Goal: Find specific page/section: Find specific page/section

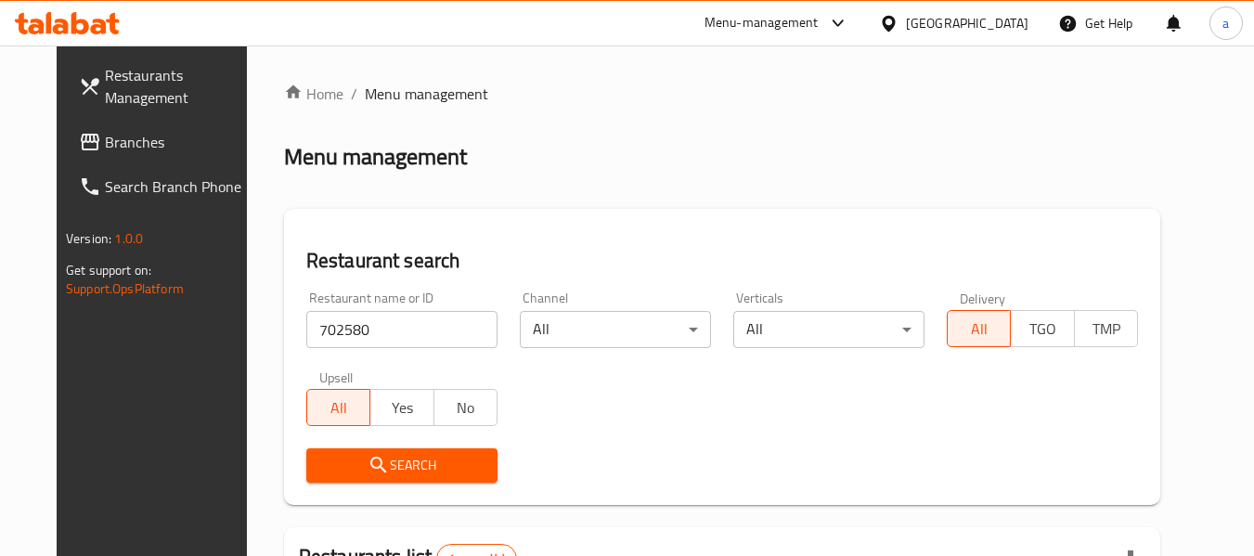
scroll to position [256, 0]
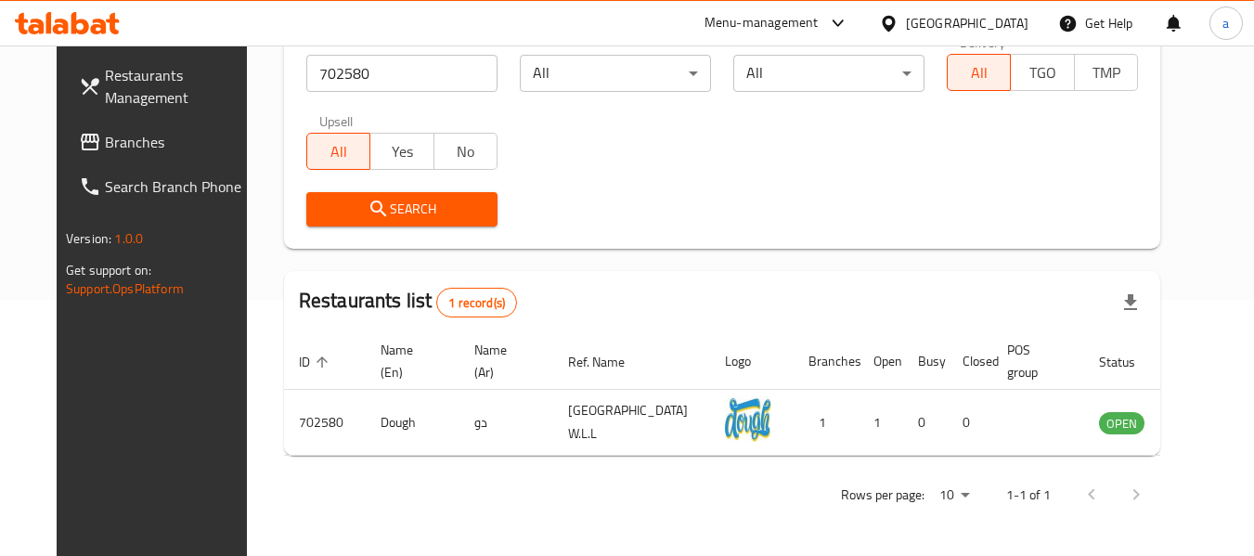
click at [1009, 22] on div "[GEOGRAPHIC_DATA]" at bounding box center [967, 23] width 123 height 20
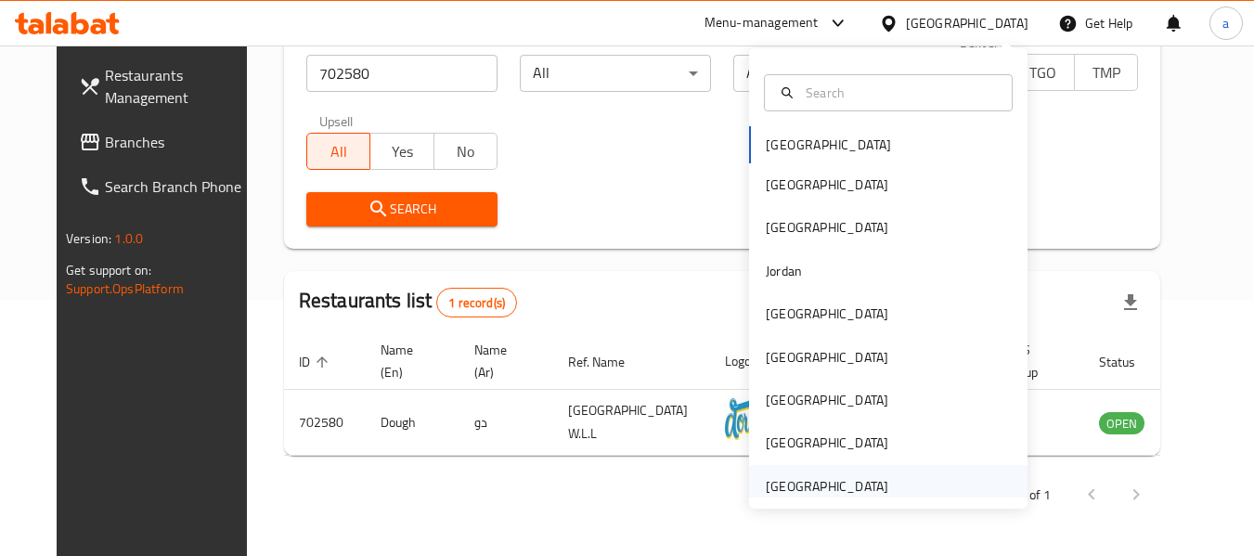
click at [837, 481] on div "[GEOGRAPHIC_DATA]" at bounding box center [827, 486] width 123 height 20
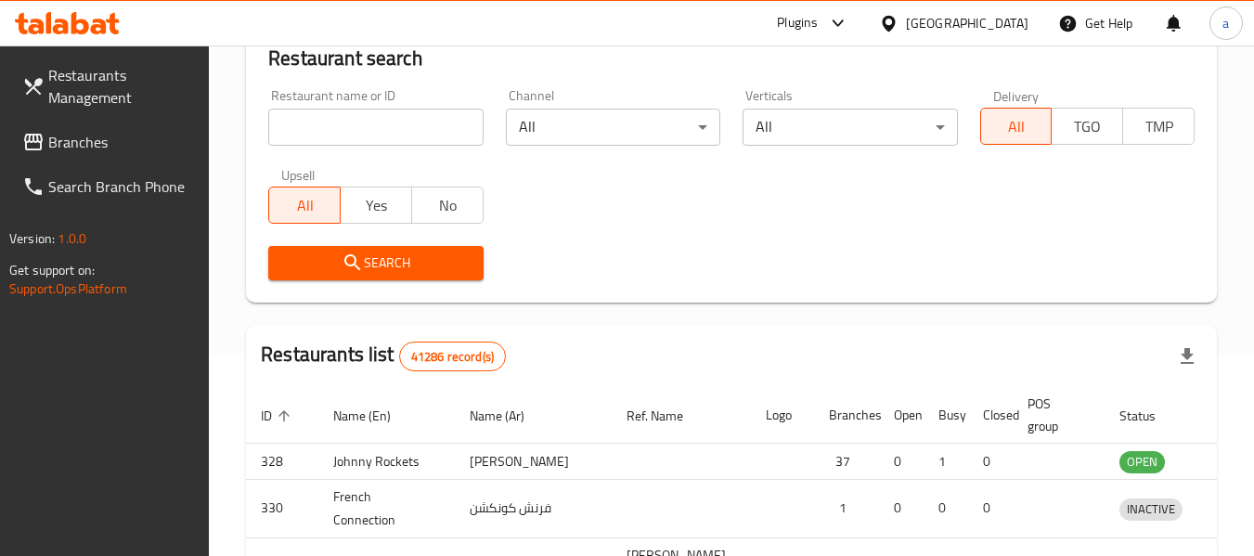
scroll to position [256, 0]
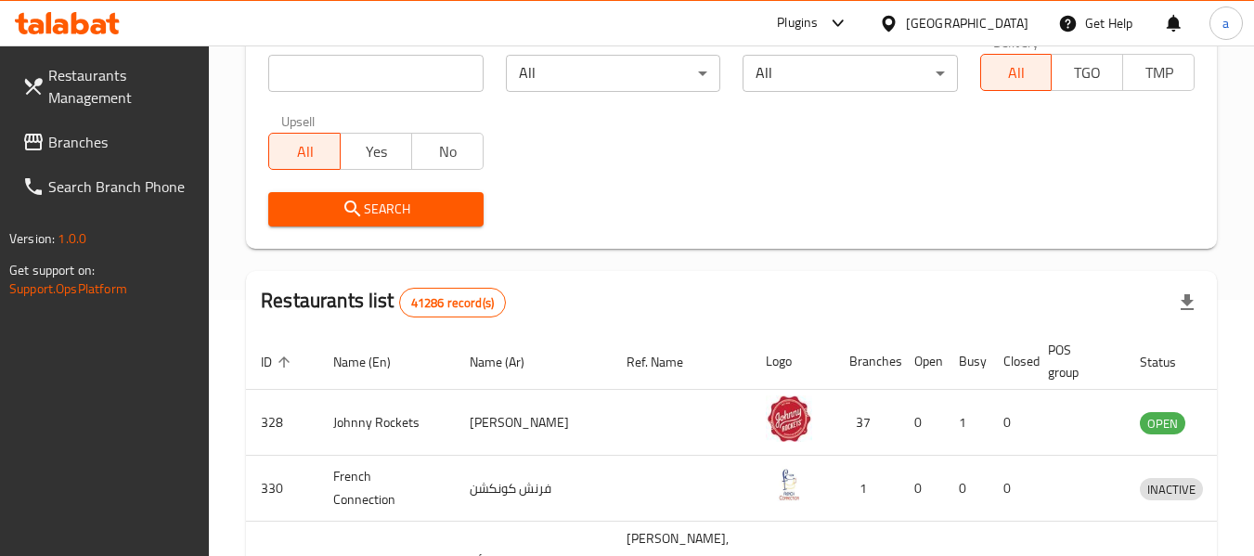
click at [90, 143] on span "Branches" at bounding box center [121, 142] width 147 height 22
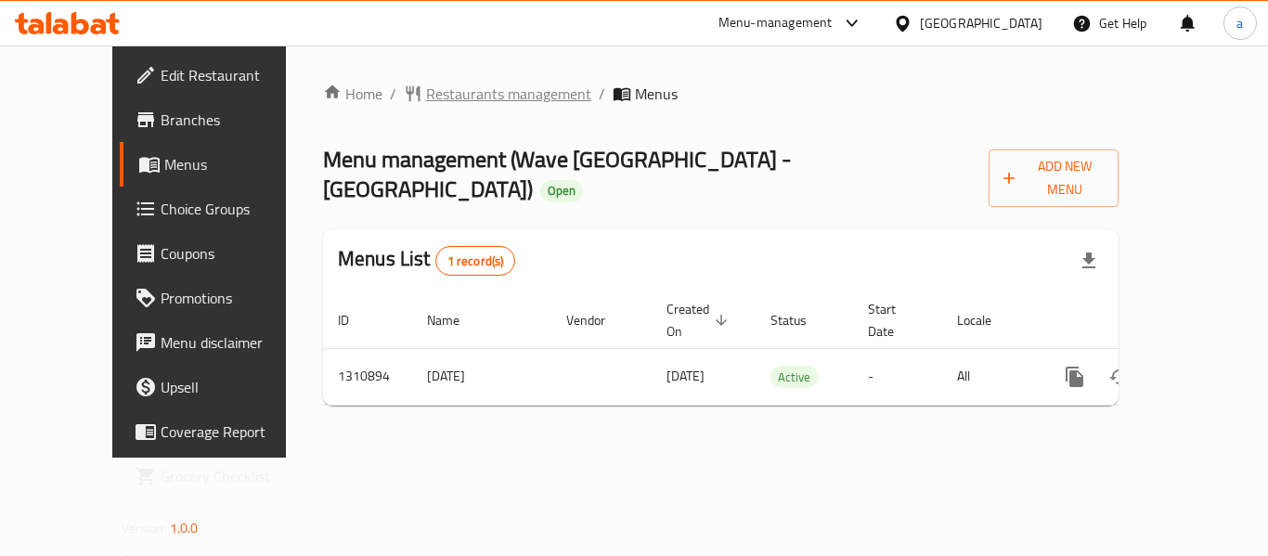
click at [460, 92] on span "Restaurants management" at bounding box center [508, 94] width 165 height 22
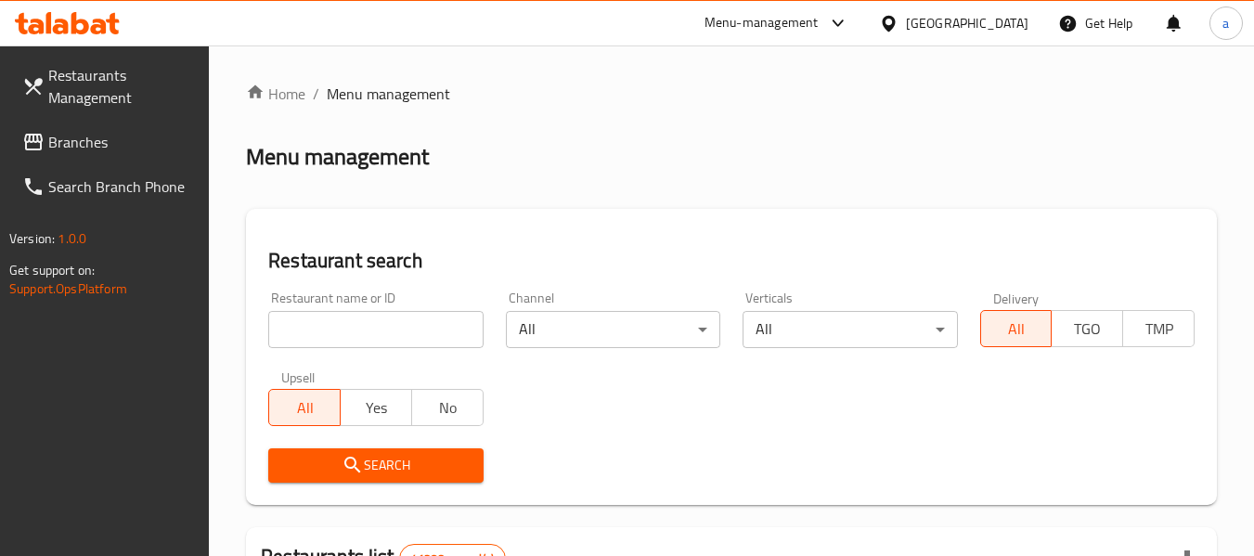
drag, startPoint x: 428, startPoint y: 321, endPoint x: 421, endPoint y: 353, distance: 32.4
click at [428, 321] on input "search" at bounding box center [375, 329] width 214 height 37
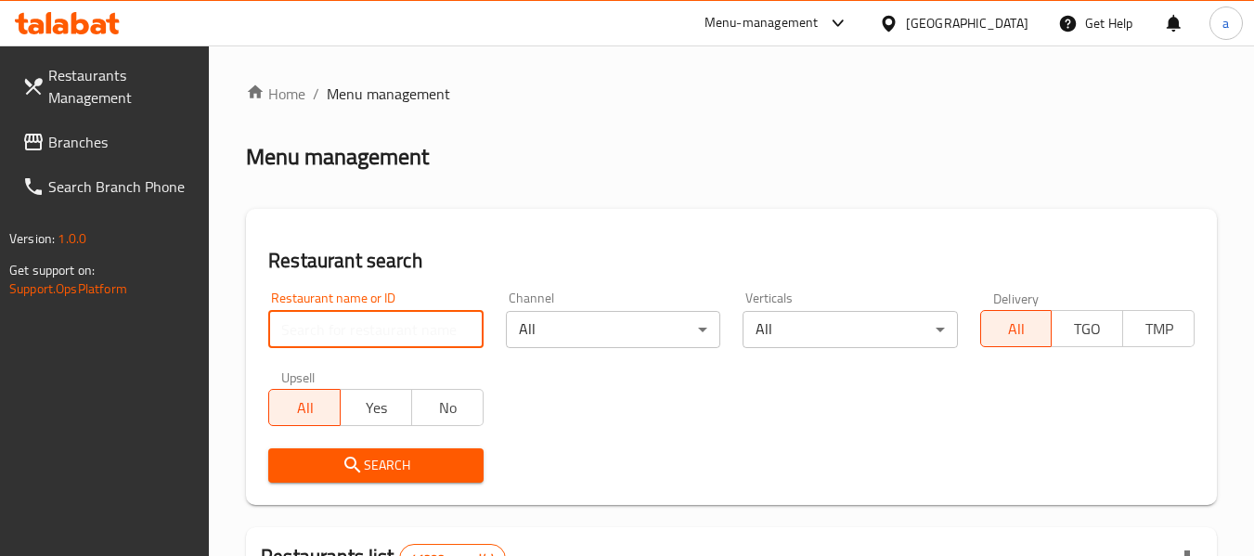
paste input "705614"
type input "705614"
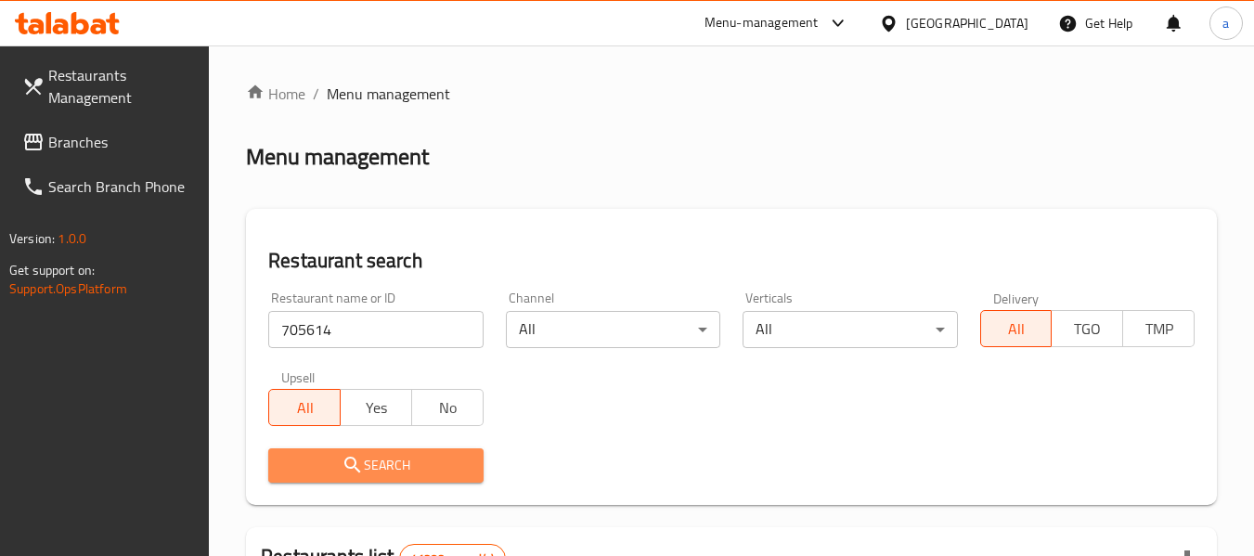
click at [454, 463] on span "Search" at bounding box center [375, 465] width 185 height 23
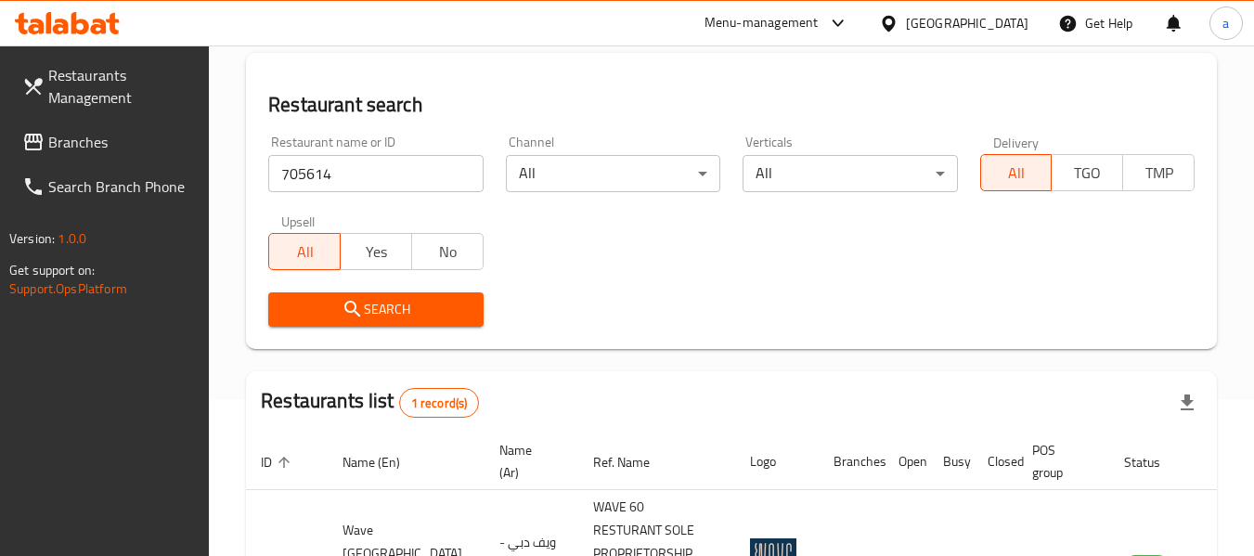
scroll to position [295, 0]
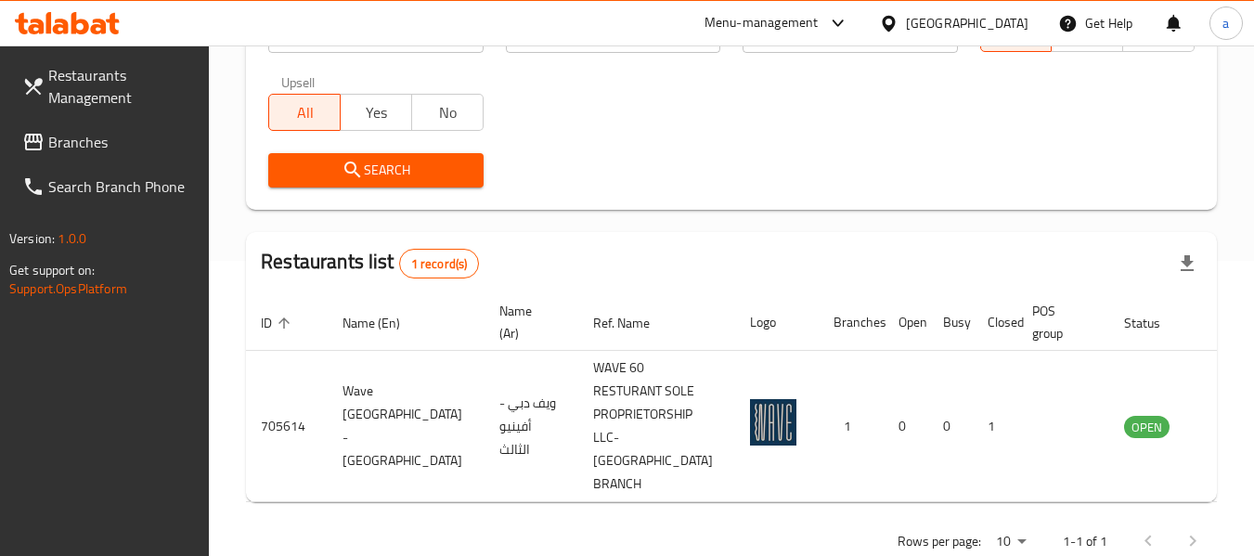
click at [69, 139] on span "Branches" at bounding box center [121, 142] width 147 height 22
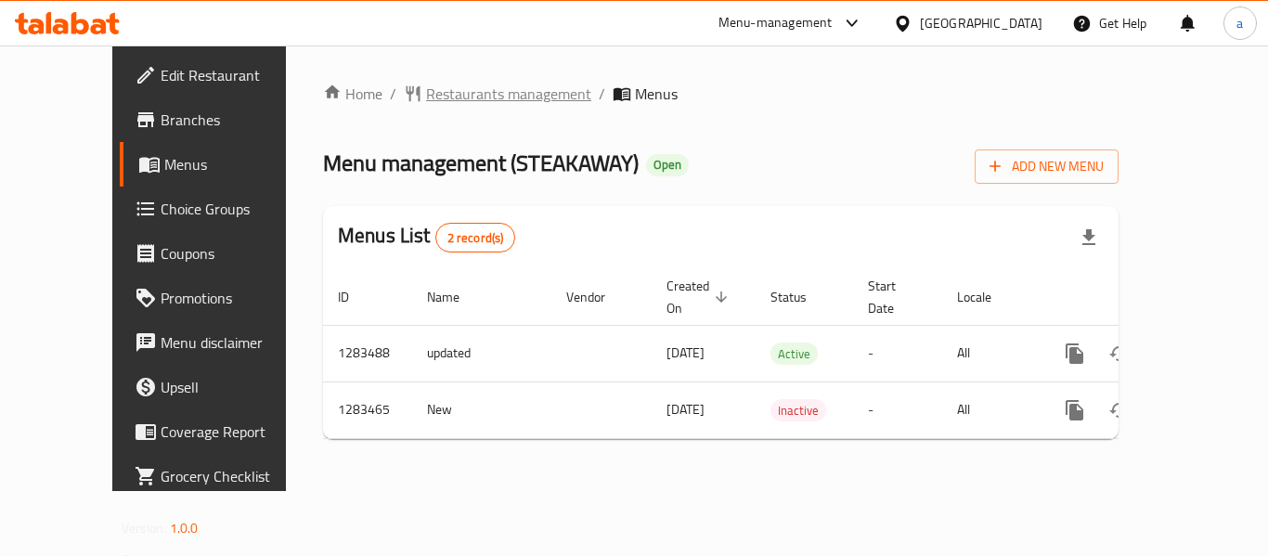
click at [429, 102] on span "Restaurants management" at bounding box center [508, 94] width 165 height 22
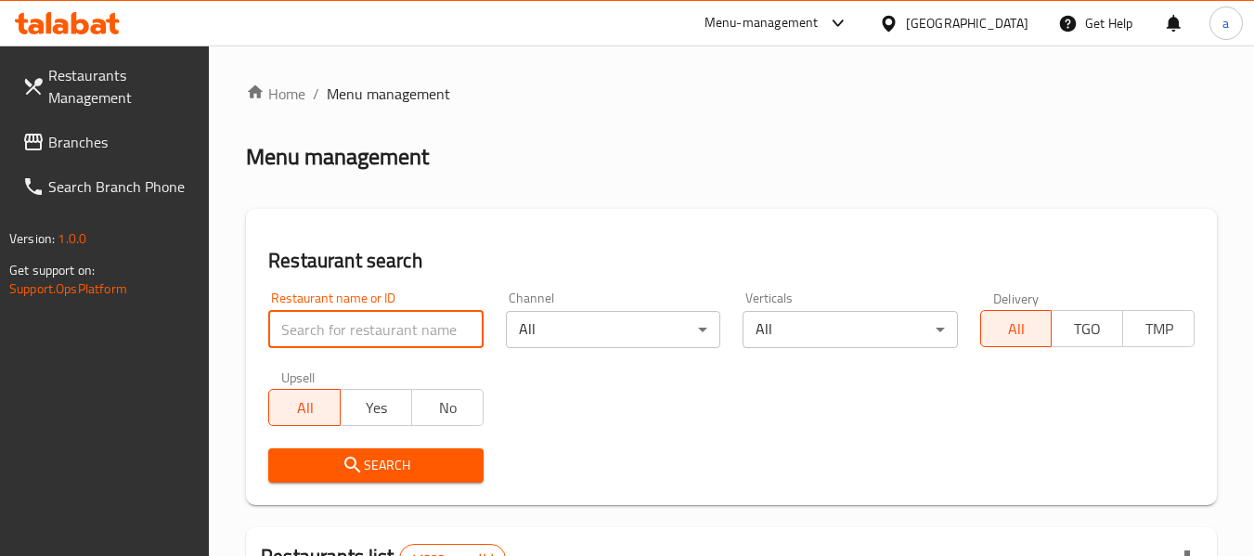
click at [377, 331] on input "search" at bounding box center [375, 329] width 214 height 37
paste input "695294"
type input "695294"
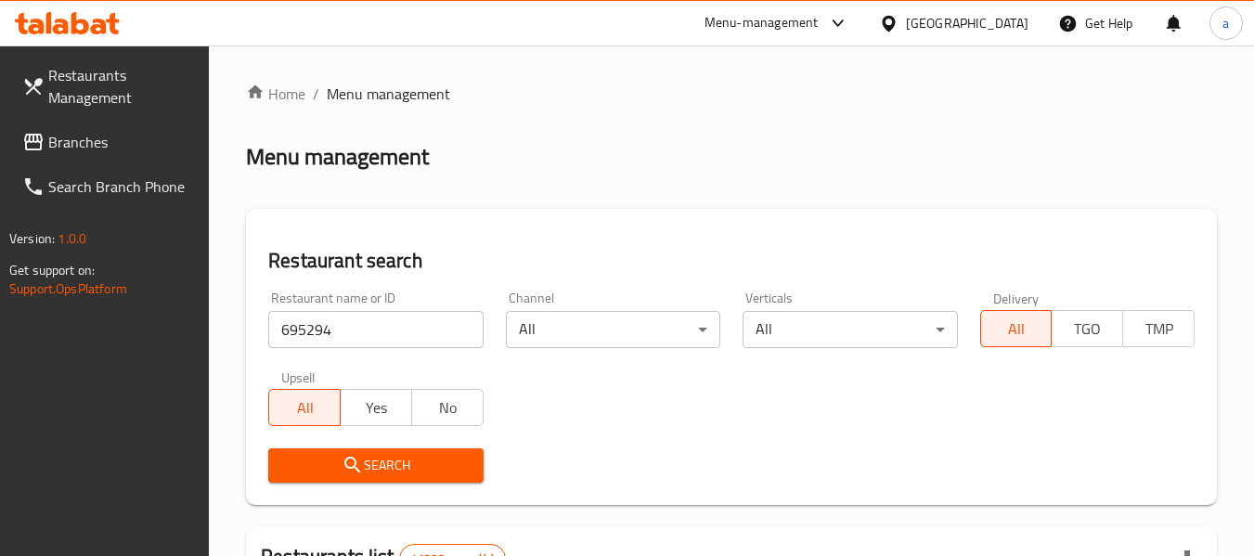
click at [448, 465] on span "Search" at bounding box center [375, 465] width 185 height 23
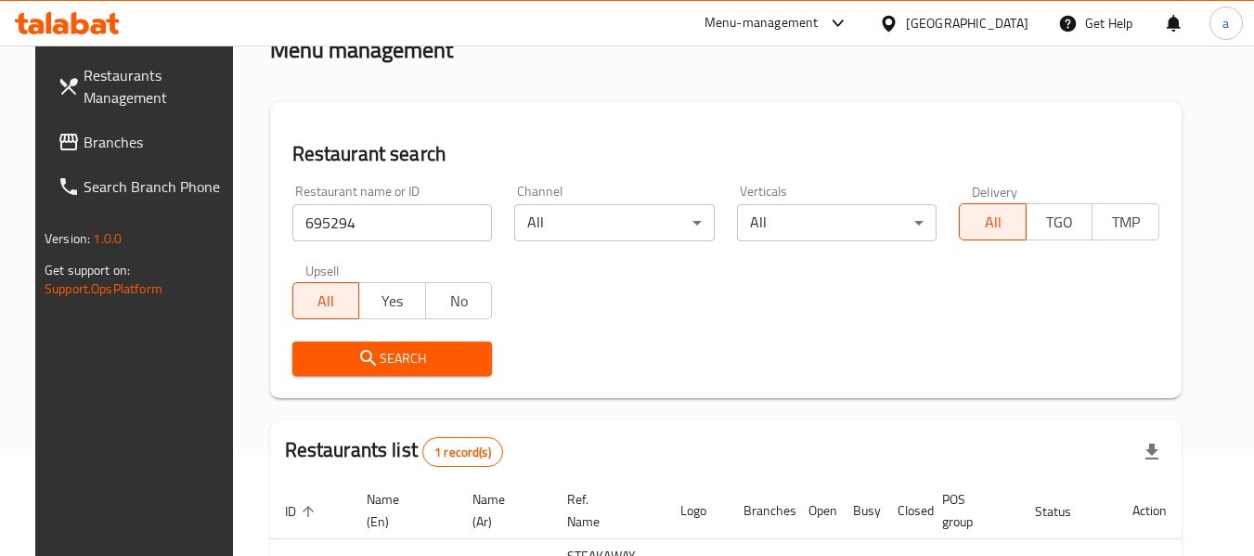
scroll to position [272, 0]
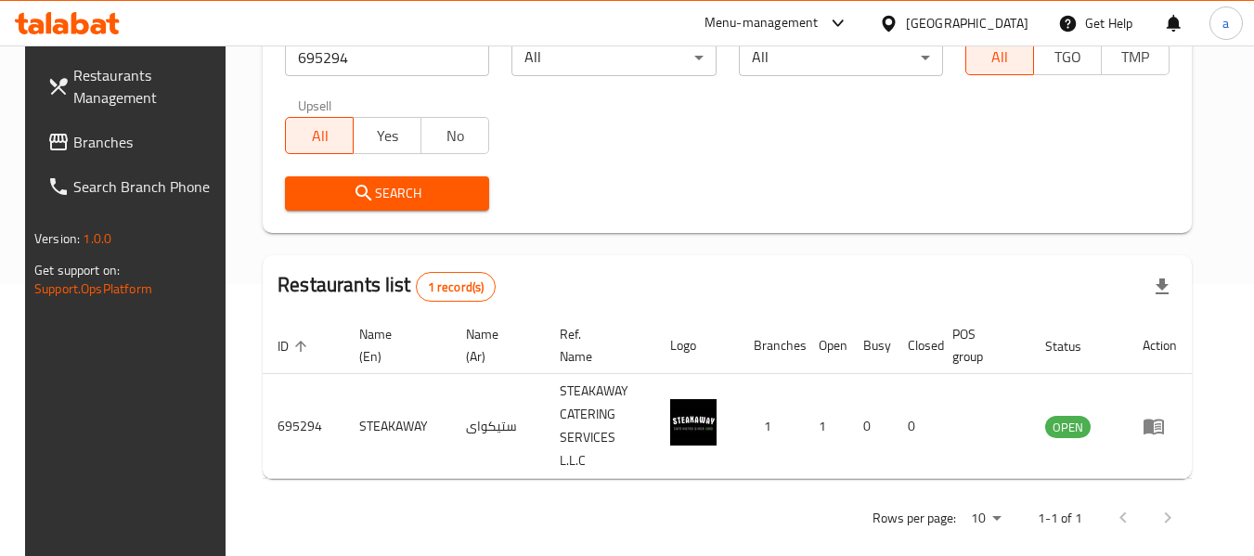
click at [94, 149] on span "Branches" at bounding box center [146, 142] width 147 height 22
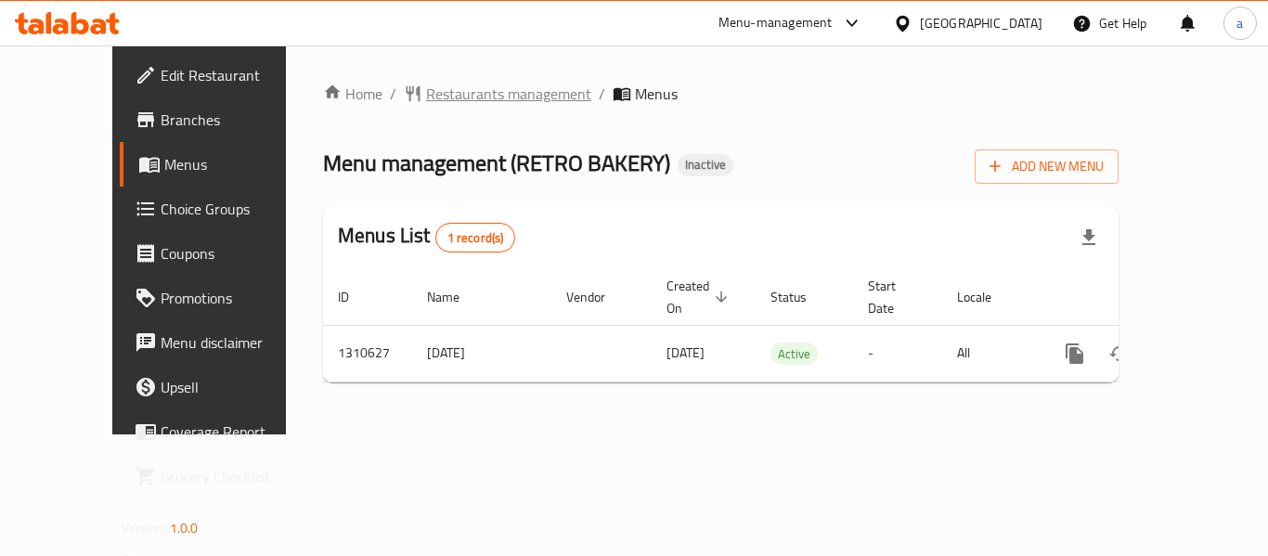
click at [472, 94] on span "Restaurants management" at bounding box center [508, 94] width 165 height 22
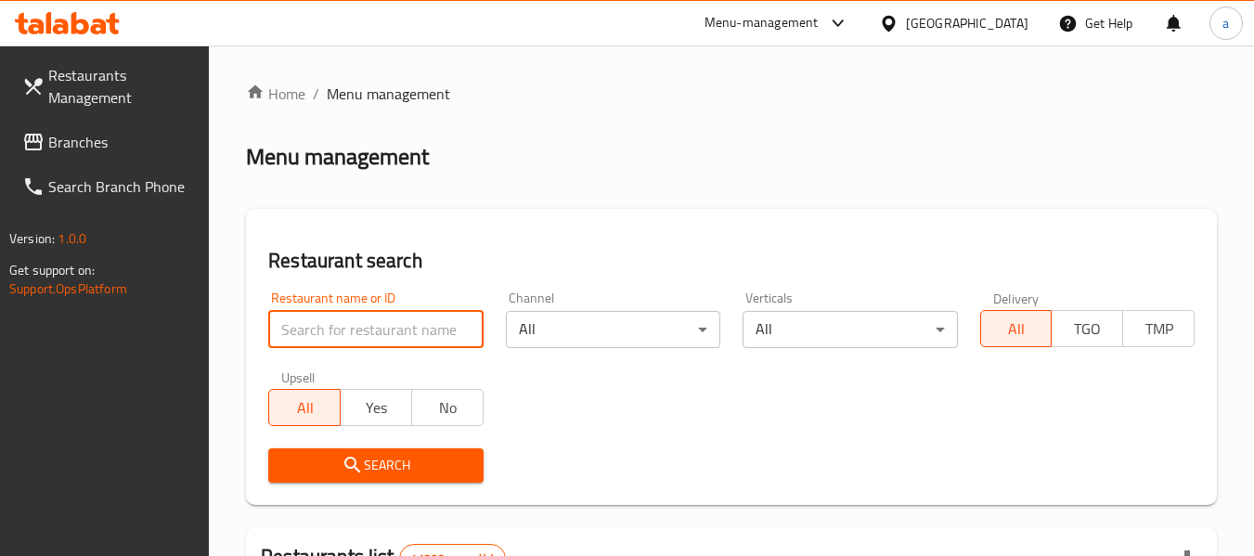
click at [420, 336] on input "search" at bounding box center [375, 329] width 214 height 37
paste input "705505"
type input "705505"
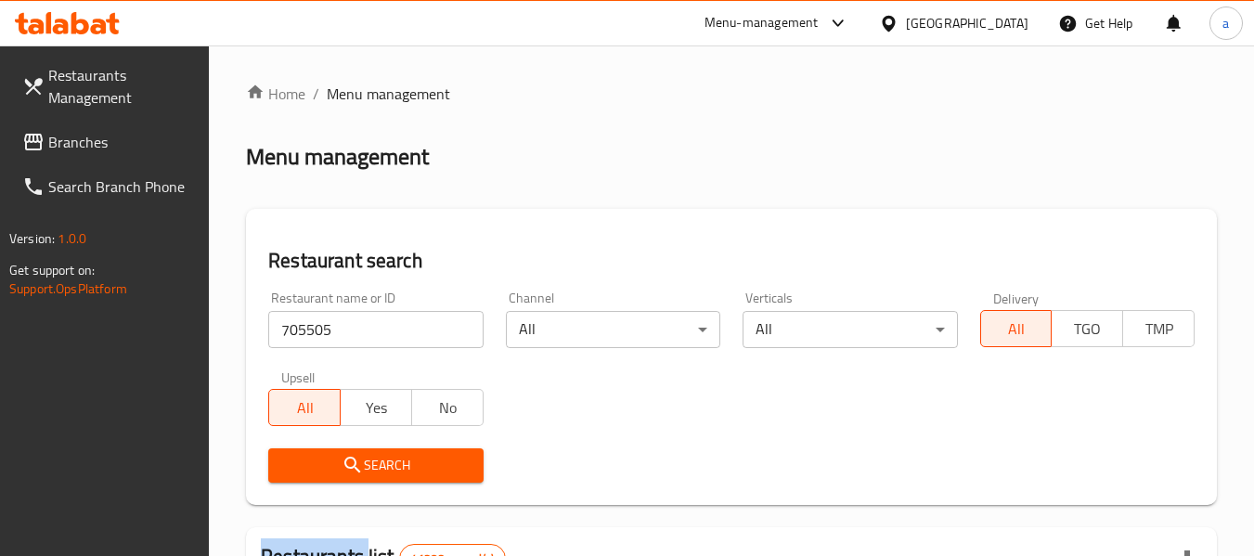
click at [445, 445] on div "Search" at bounding box center [375, 465] width 237 height 57
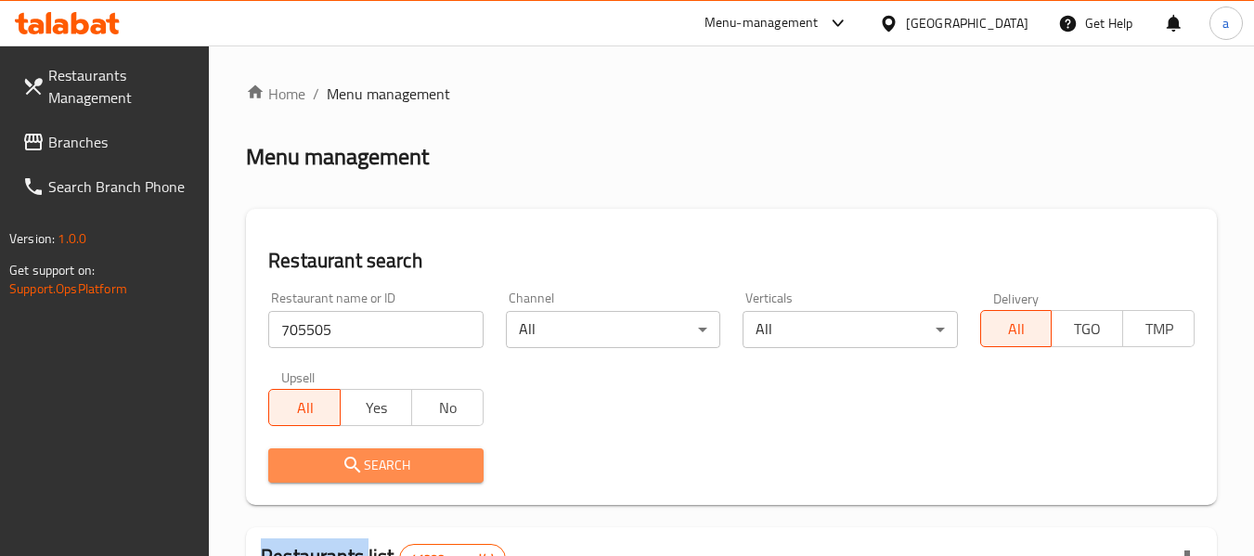
click at [445, 457] on span "Search" at bounding box center [375, 465] width 185 height 23
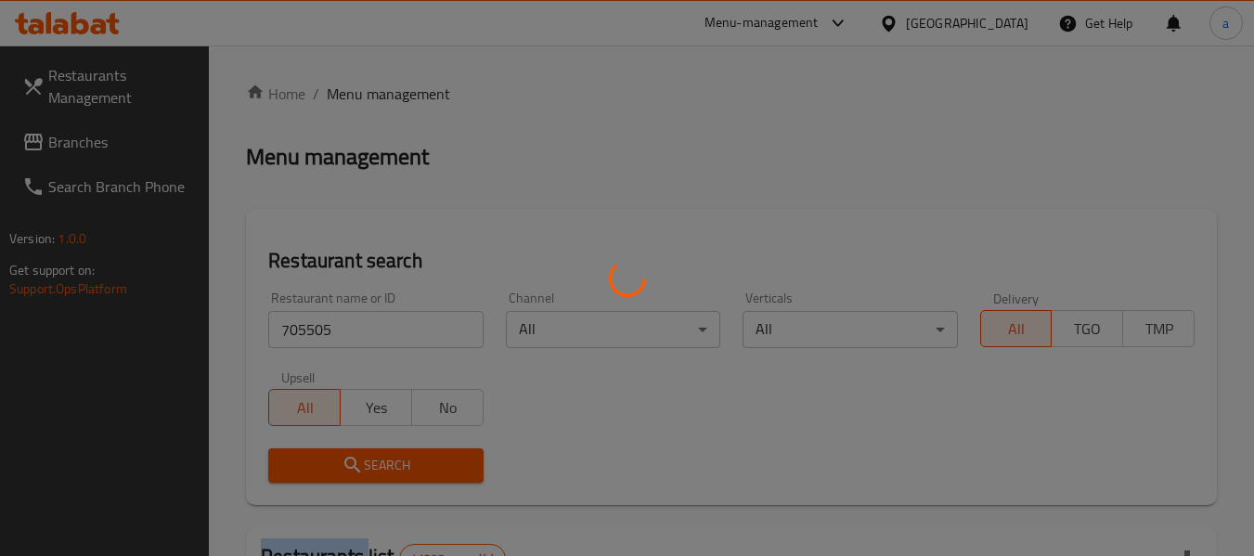
click at [445, 457] on div at bounding box center [627, 278] width 1254 height 556
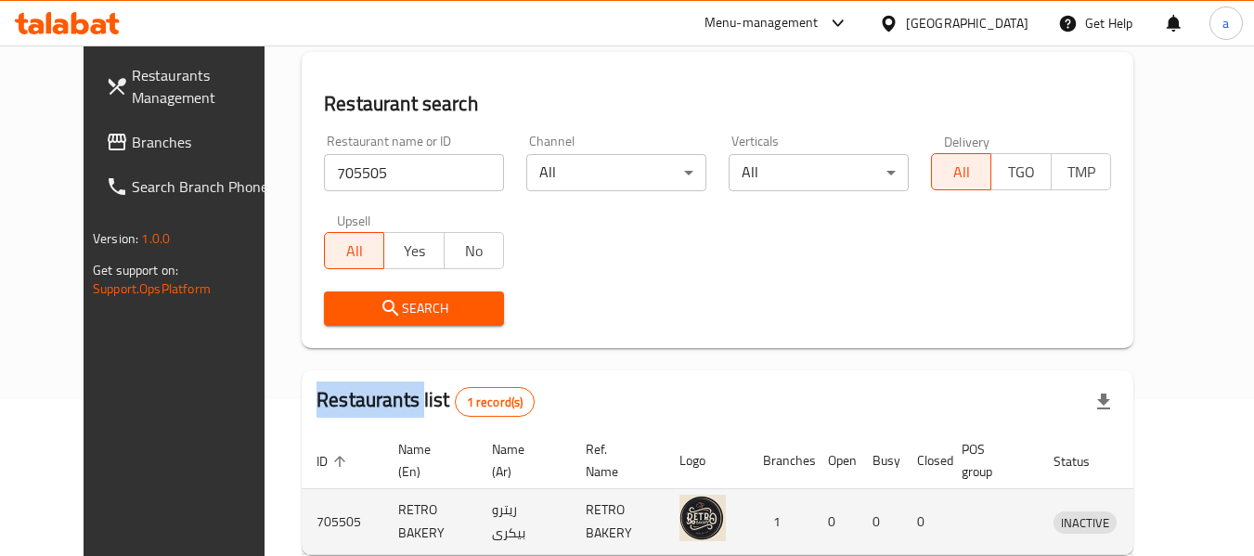
scroll to position [256, 0]
